Goal: Transaction & Acquisition: Purchase product/service

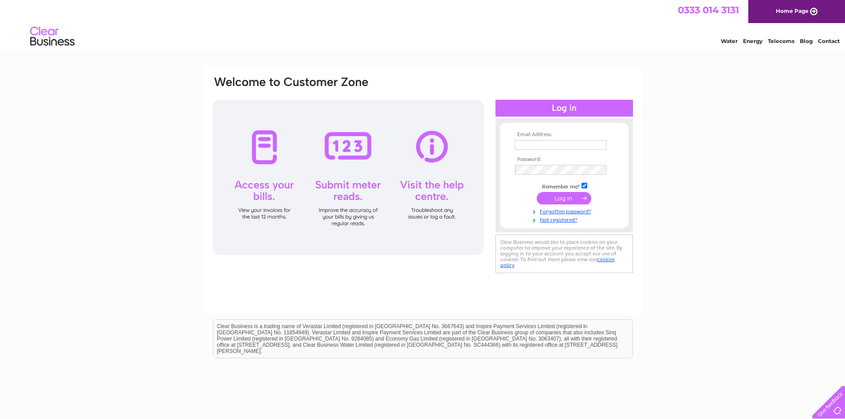
type input "j.morgan22@sky.com"
click at [565, 201] on input "submit" at bounding box center [564, 198] width 55 height 12
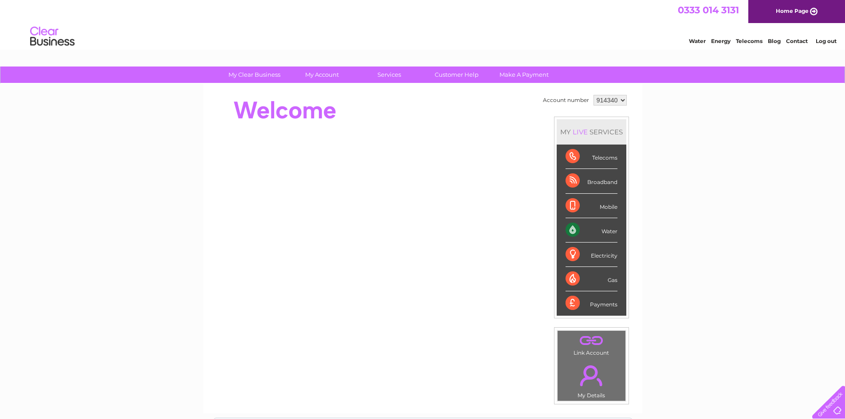
click at [603, 257] on div "Electricity" at bounding box center [592, 255] width 52 height 24
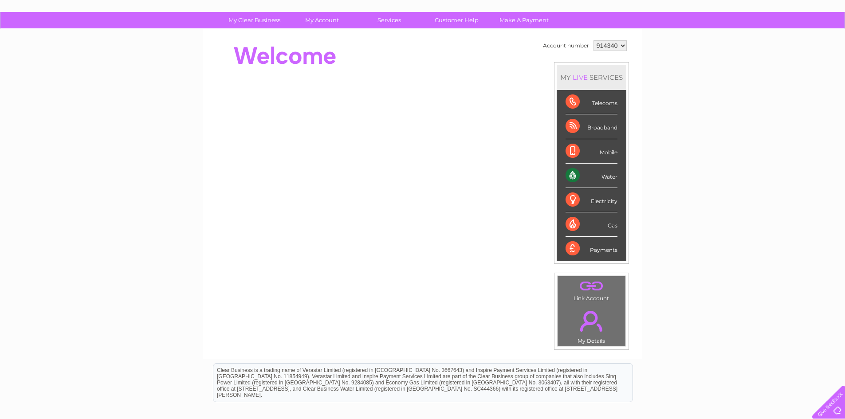
scroll to position [153, 0]
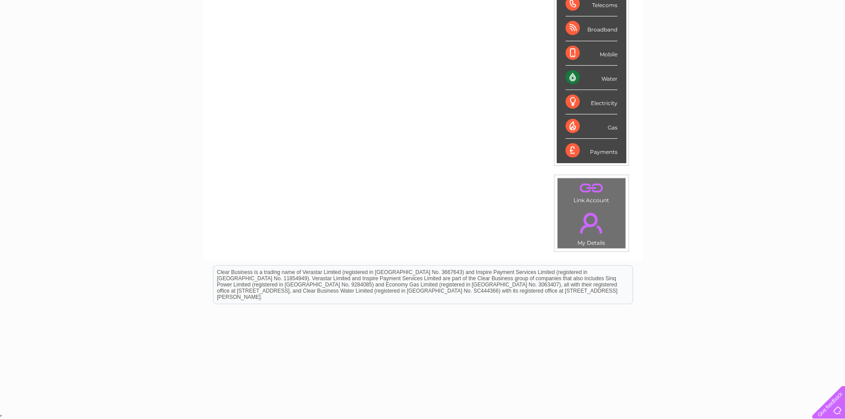
click at [578, 232] on link "." at bounding box center [591, 223] width 63 height 31
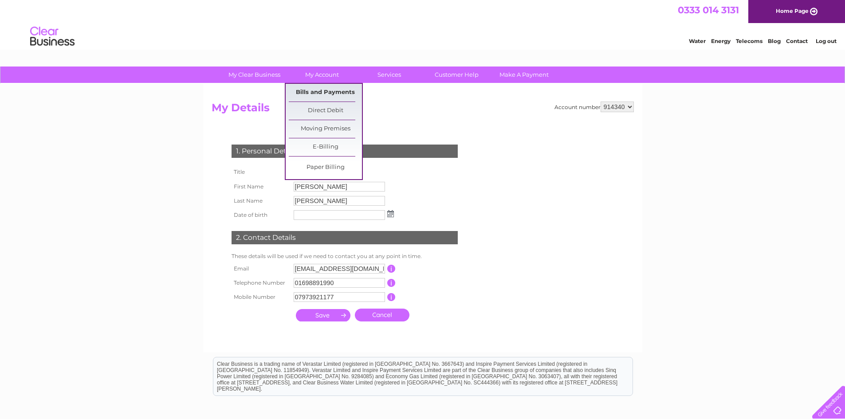
click at [321, 92] on link "Bills and Payments" at bounding box center [325, 93] width 73 height 18
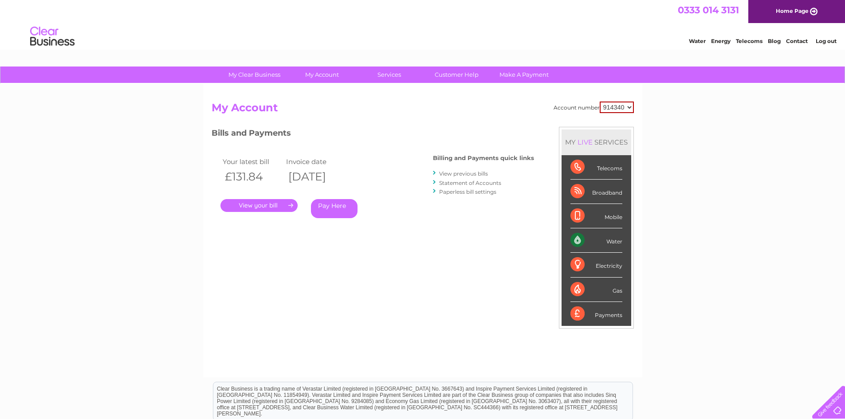
click at [257, 204] on link "." at bounding box center [258, 205] width 77 height 13
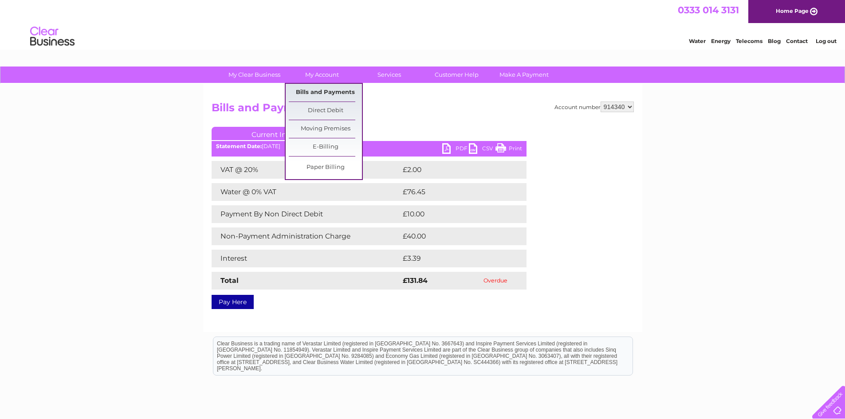
click at [317, 90] on link "Bills and Payments" at bounding box center [325, 93] width 73 height 18
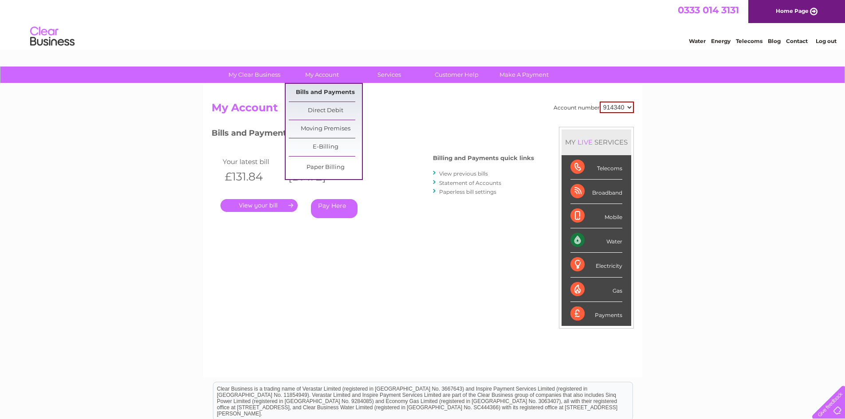
click at [328, 88] on link "Bills and Payments" at bounding box center [325, 93] width 73 height 18
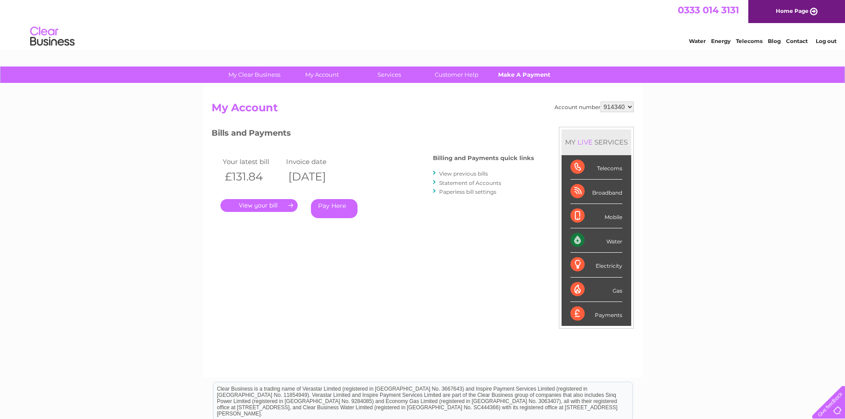
click at [526, 71] on link "Make A Payment" at bounding box center [524, 75] width 73 height 16
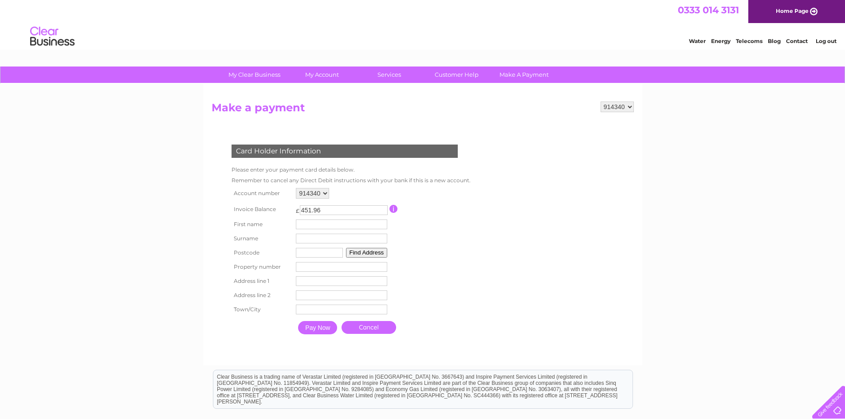
click at [396, 209] on input "button" at bounding box center [394, 209] width 8 height 8
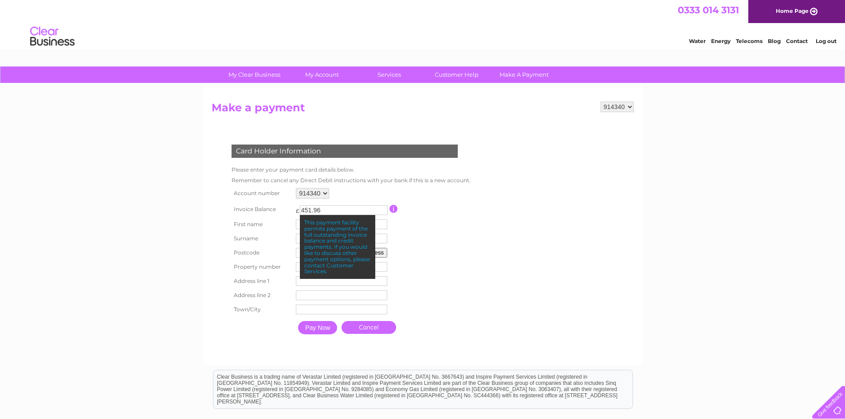
click at [172, 179] on div "My Clear Business Login Details My Details My Preferences Link Account My Accou…" at bounding box center [422, 292] width 845 height 451
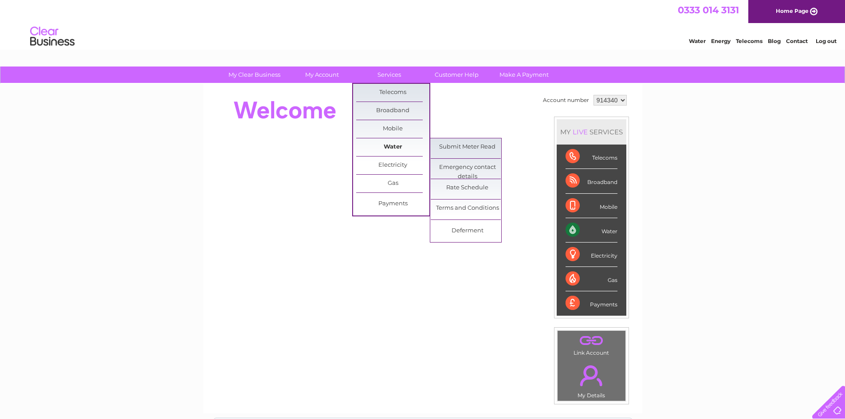
click at [389, 142] on link "Water" at bounding box center [392, 147] width 73 height 18
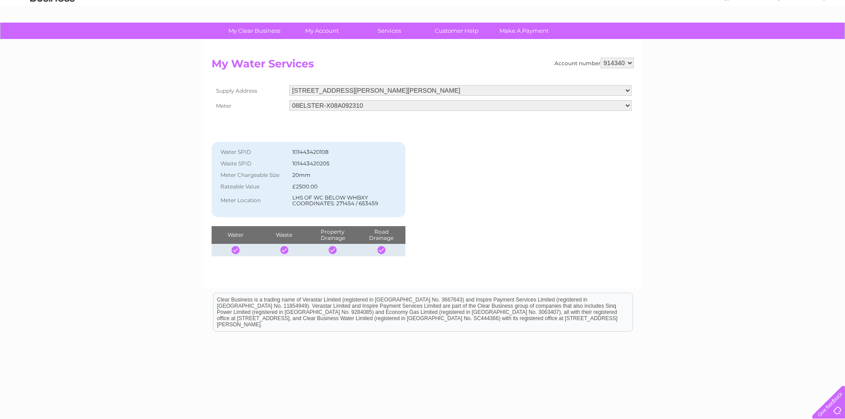
scroll to position [44, 0]
click at [627, 104] on select "08ELSTER-X08A092310" at bounding box center [460, 106] width 342 height 12
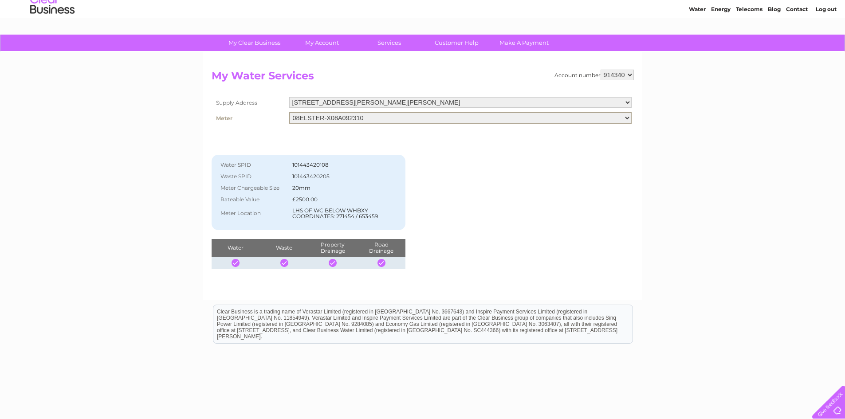
scroll to position [0, 0]
